Goal: Task Accomplishment & Management: Use online tool/utility

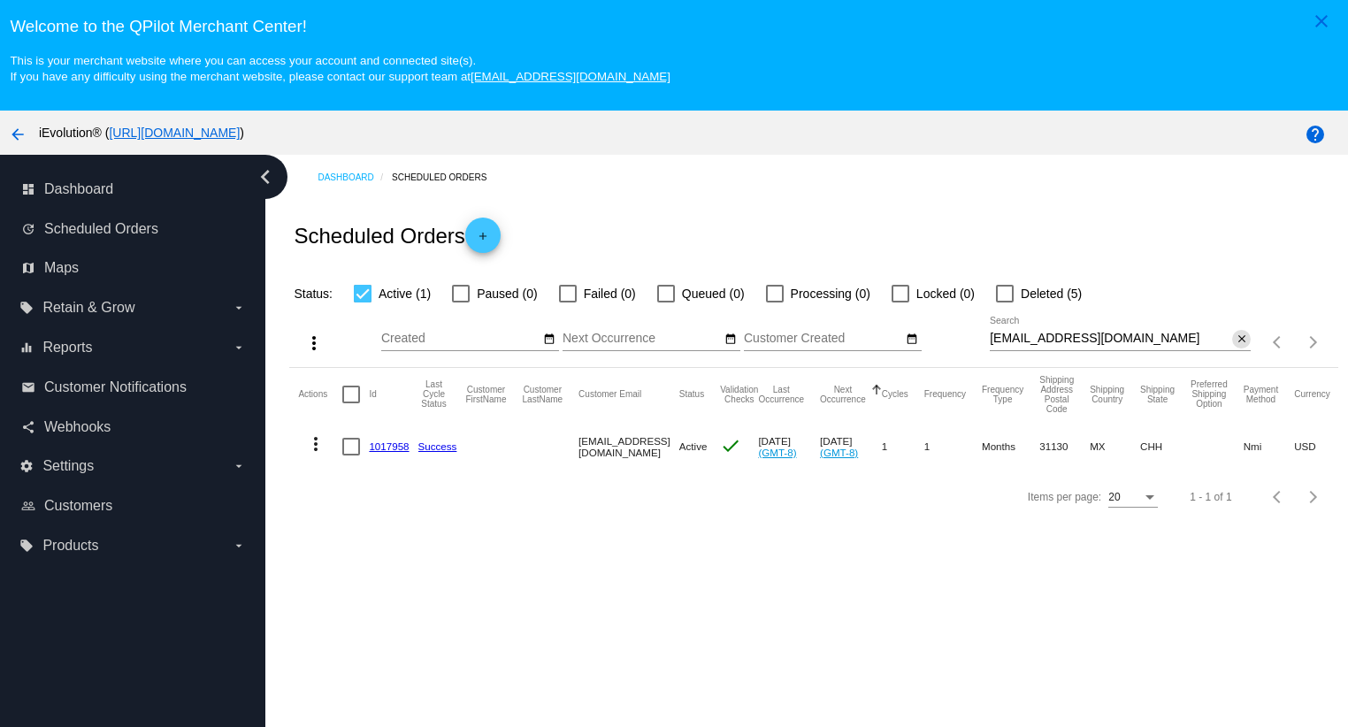
click at [1232, 335] on div "close" at bounding box center [1241, 339] width 19 height 19
click at [1227, 358] on div "[EMAIL_ADDRESS][DOMAIN_NAME] Search close" at bounding box center [1120, 342] width 261 height 50
click at [1235, 347] on mat-icon "close" at bounding box center [1241, 339] width 12 height 14
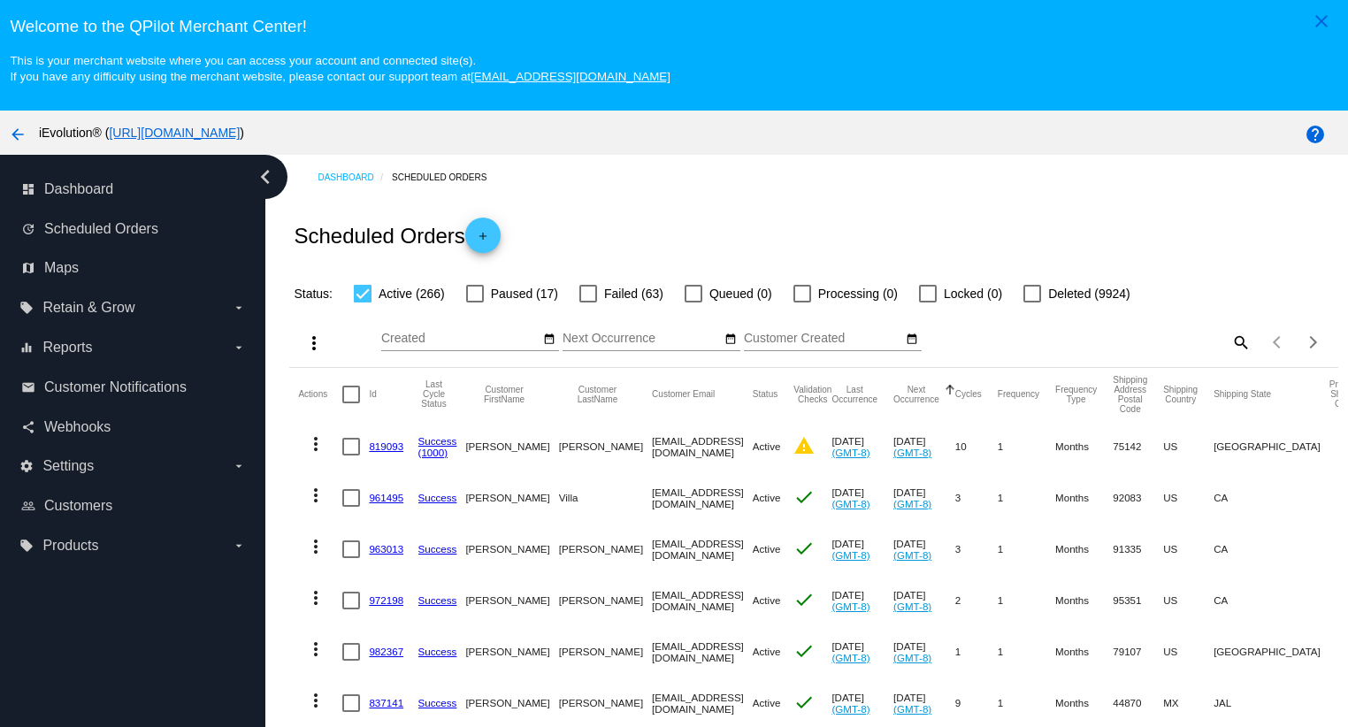
click at [1250, 345] on div "Items per page: 20 1 - 20 of 266" at bounding box center [1293, 342] width 87 height 50
click at [1229, 348] on mat-icon "search" at bounding box center [1239, 341] width 21 height 27
click at [1192, 346] on input "Search" at bounding box center [1120, 339] width 261 height 14
paste input "[EMAIL_ADDRESS][DOMAIN_NAME]"
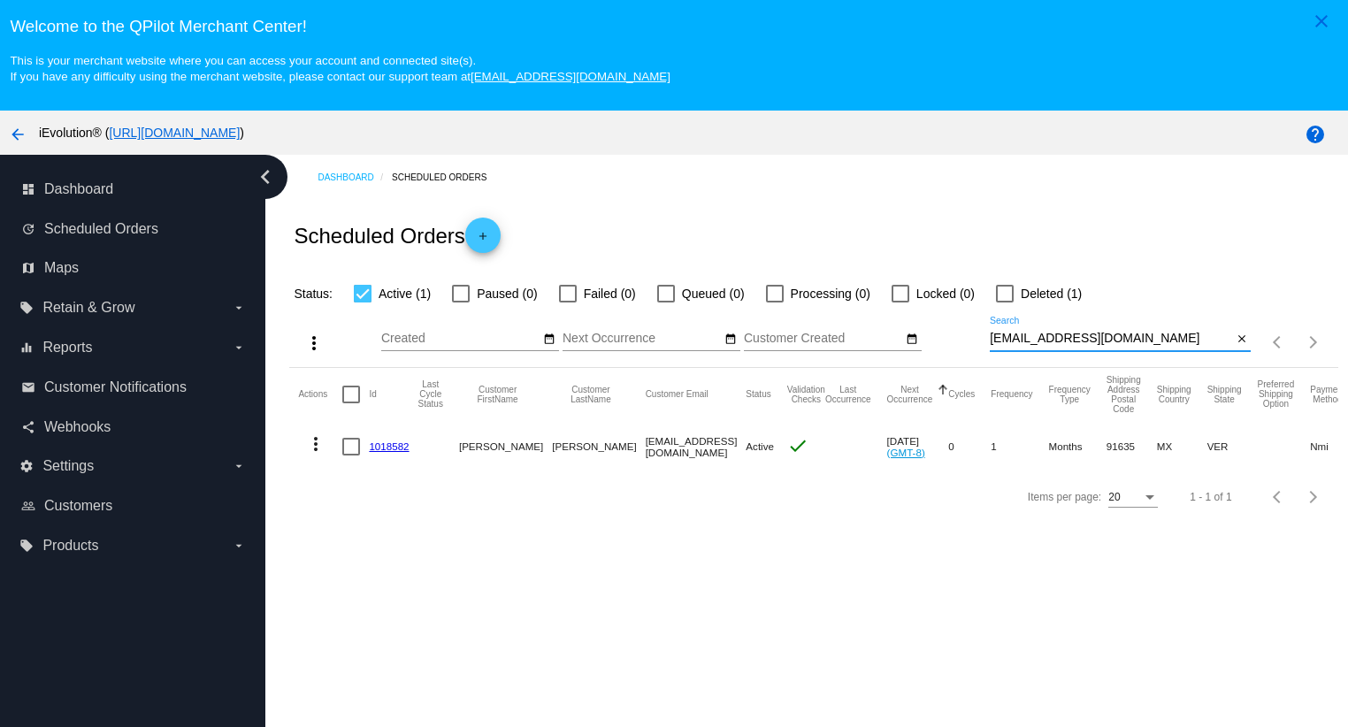
type input "[EMAIL_ADDRESS][DOMAIN_NAME]"
click at [302, 452] on button "more_vert" at bounding box center [315, 442] width 35 height 35
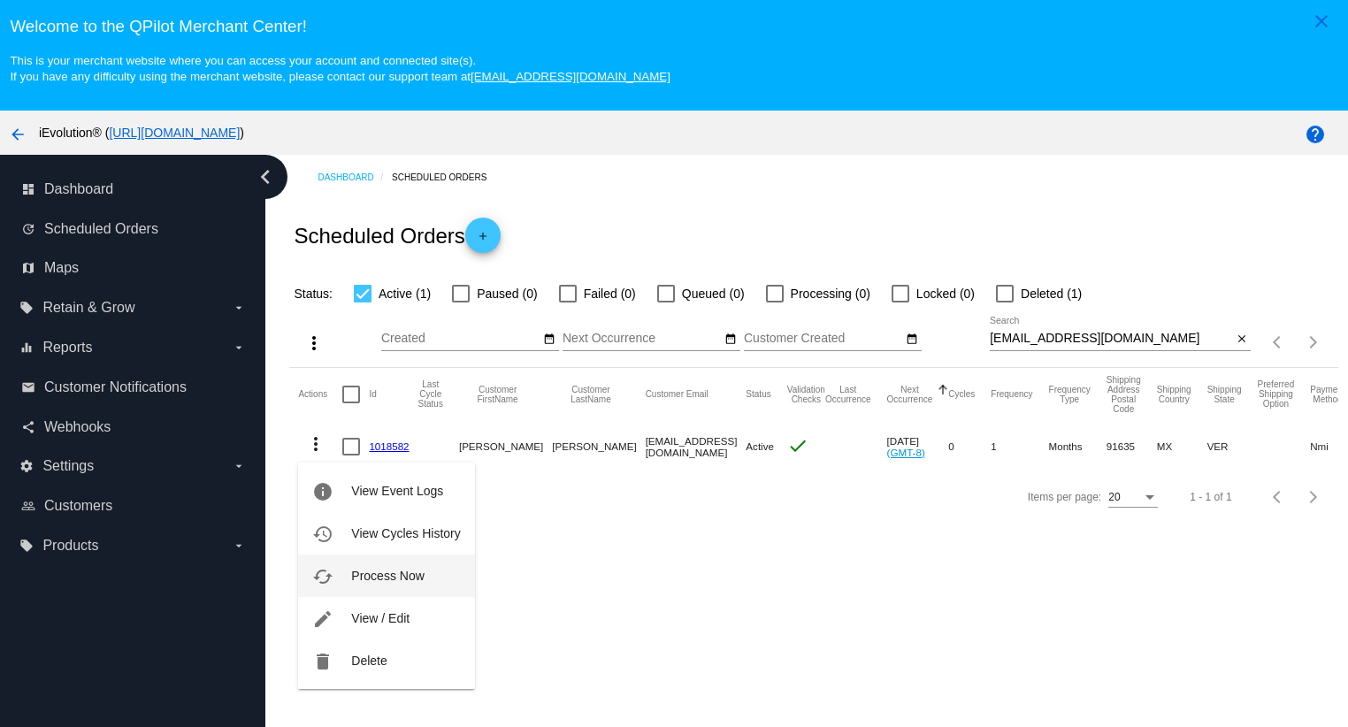
click at [400, 572] on span "Process Now" at bounding box center [387, 576] width 73 height 14
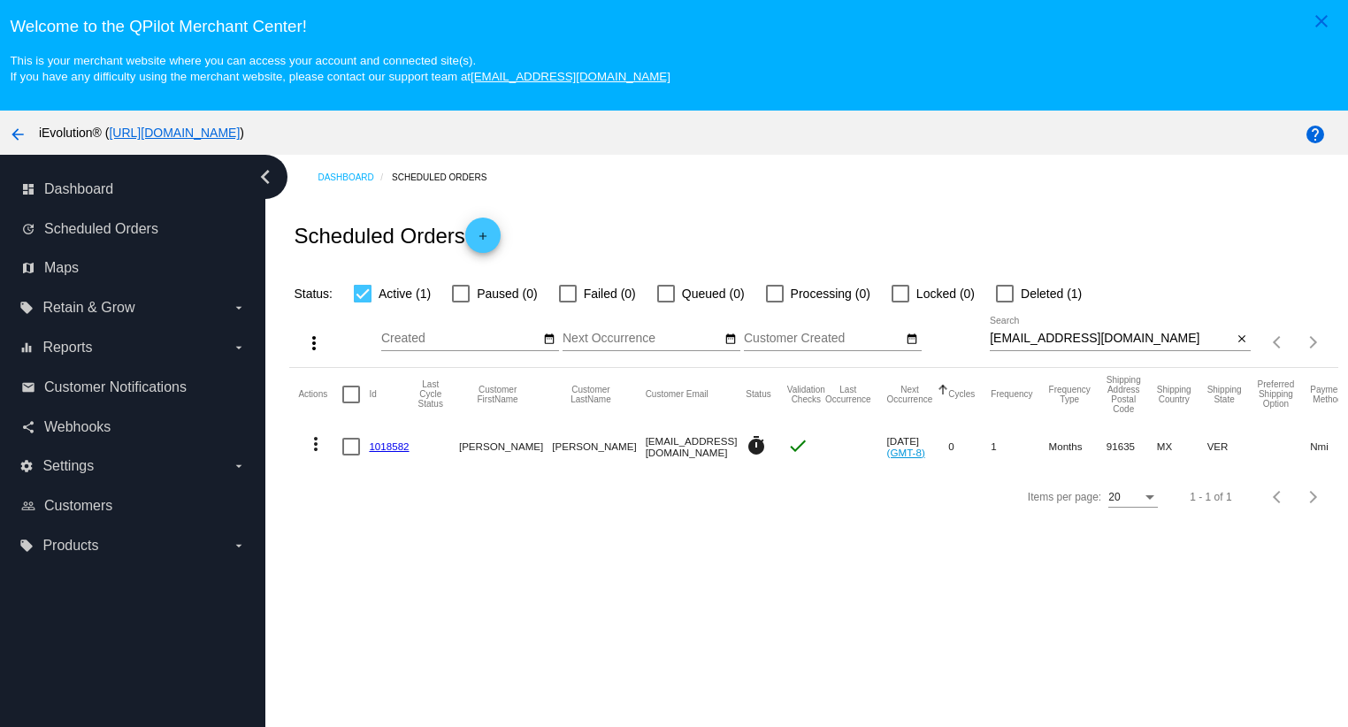
click at [391, 458] on mat-cell "1018582" at bounding box center [393, 446] width 49 height 51
click at [394, 448] on link "1018582" at bounding box center [389, 445] width 40 height 11
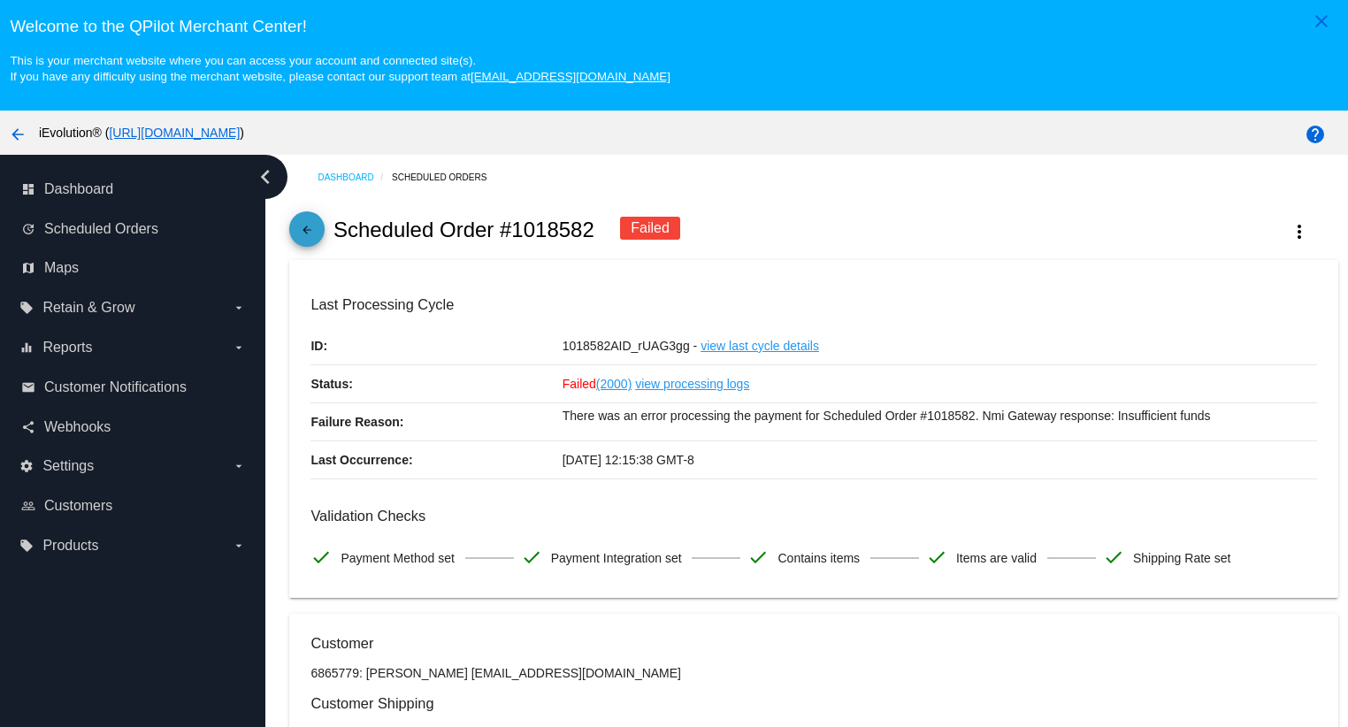
click at [312, 234] on mat-icon "arrow_back" at bounding box center [306, 234] width 21 height 21
